Goal: Task Accomplishment & Management: Use online tool/utility

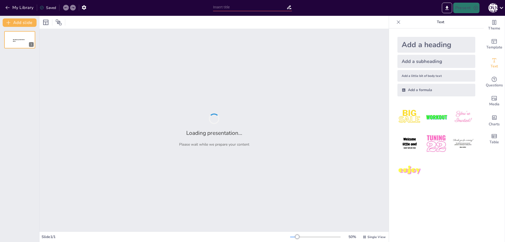
type input "迷信文化的探索"
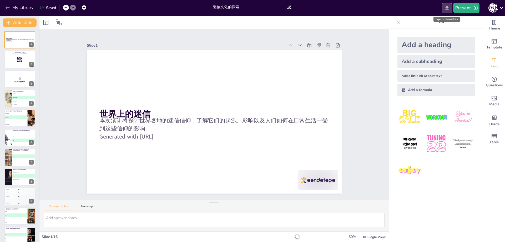
click at [447, 9] on icon "Export to PowerPoint" at bounding box center [446, 8] width 3 height 4
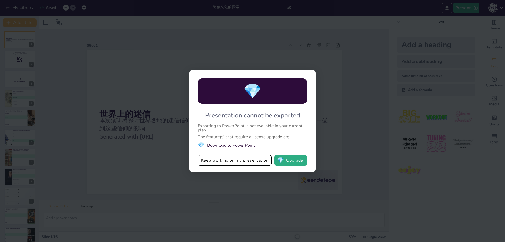
click at [344, 92] on div "💎 Presentation cannot be exported Exporting to PowerPoint is not available in y…" at bounding box center [252, 121] width 505 height 242
click at [342, 95] on div "💎 Presentation cannot be exported Exporting to PowerPoint is not available in y…" at bounding box center [252, 121] width 505 height 242
click at [254, 161] on button "Keep working on my presentation" at bounding box center [235, 160] width 74 height 11
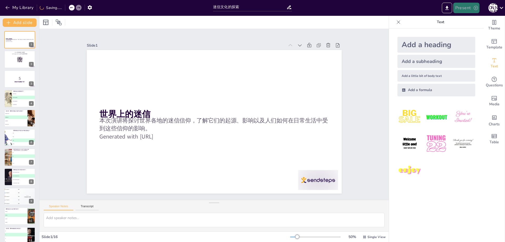
click at [474, 6] on icon "button" at bounding box center [475, 7] width 5 height 5
click at [476, 33] on li "Play presentation" at bounding box center [474, 32] width 41 height 8
